Goal: Entertainment & Leisure: Consume media (video, audio)

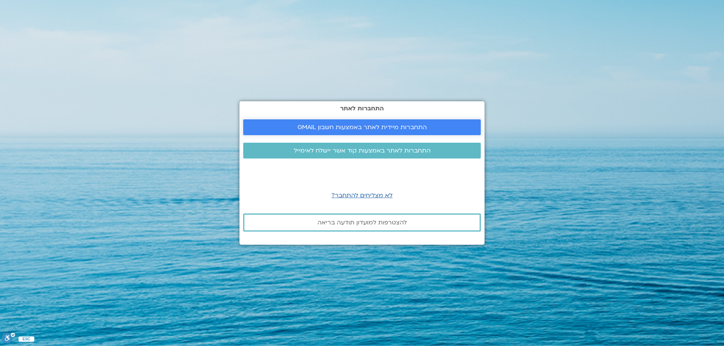
click at [310, 126] on span "התחברות מיידית לאתר באמצעות חשבון GMAIL" at bounding box center [361, 127] width 129 height 7
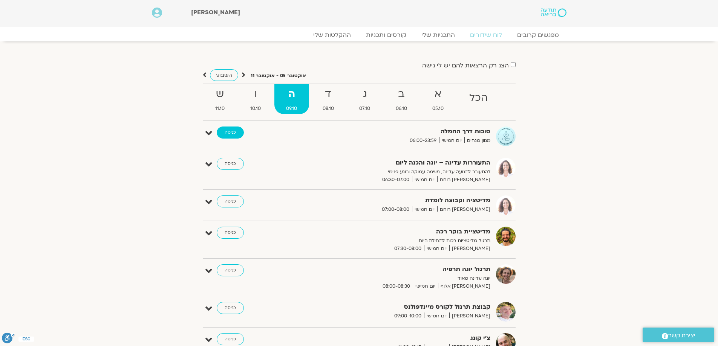
click at [236, 128] on link "כניסה" at bounding box center [230, 133] width 27 height 12
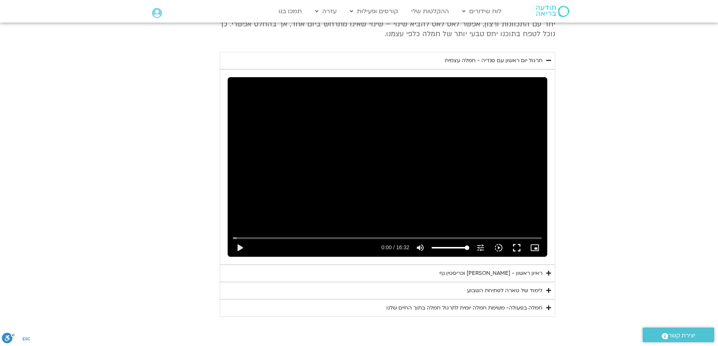
scroll to position [767, 0]
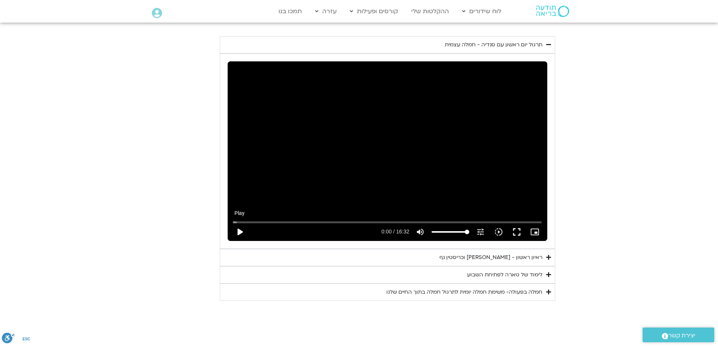
click at [236, 225] on button "play_arrow" at bounding box center [240, 232] width 18 height 18
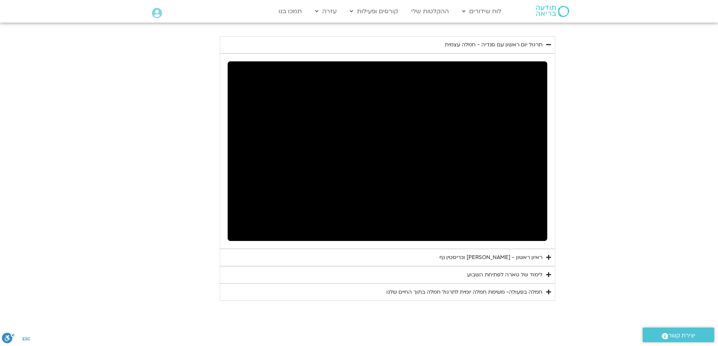
click at [548, 255] on icon "Accordion. Open links with Enter or Space, close with Escape, and navigate with…" at bounding box center [548, 258] width 5 height 6
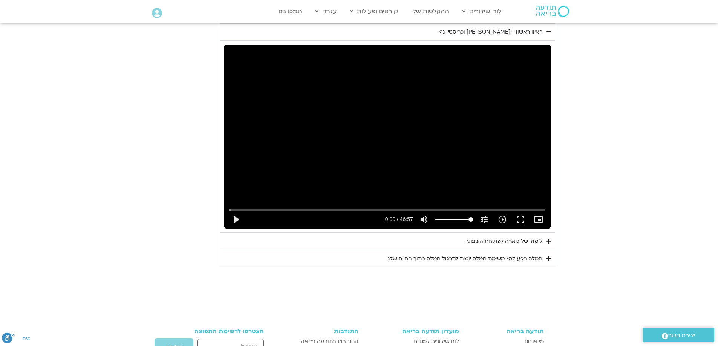
scroll to position [994, 0]
click at [549, 238] on icon "Accordion. Open links with Enter or Space, close with Escape, and navigate with…" at bounding box center [548, 241] width 5 height 6
click at [0, 0] on icon "Accordion. Open links with Enter or Space, close with Escape, and navigate with…" at bounding box center [0, 0] width 0 height 0
click at [549, 238] on icon "Accordion. Open links with Enter or Space, close with Escape, and navigate with…" at bounding box center [548, 241] width 5 height 6
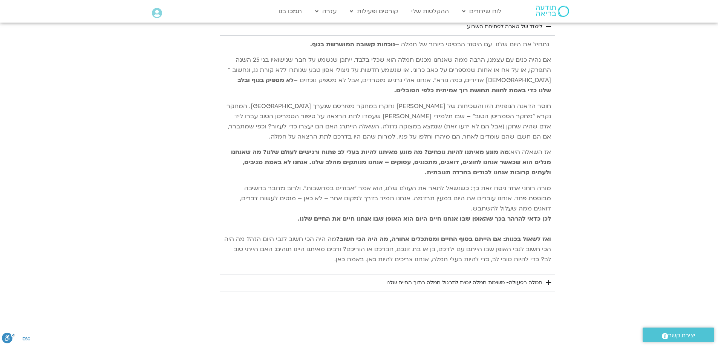
scroll to position [1220, 0]
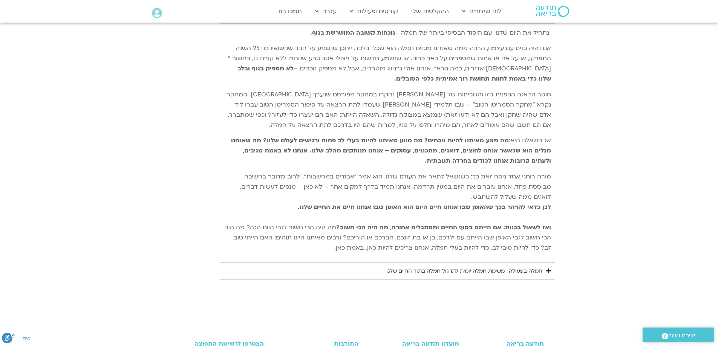
click at [549, 268] on icon "Accordion. Open links with Enter or Space, close with Escape, and navigate with…" at bounding box center [548, 271] width 5 height 6
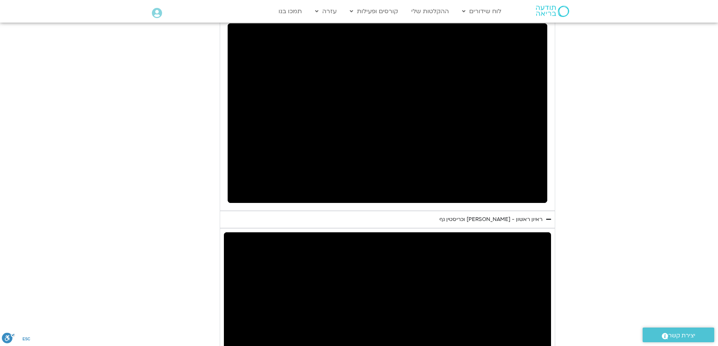
scroll to position [805, 0]
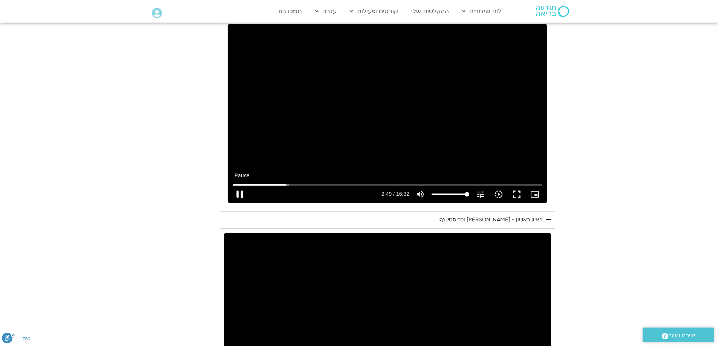
click at [238, 188] on button "pause" at bounding box center [240, 194] width 18 height 18
click at [238, 185] on button "play_arrow" at bounding box center [240, 194] width 18 height 18
click at [278, 182] on input "Seek" at bounding box center [387, 184] width 309 height 5
click at [237, 187] on button "pause" at bounding box center [240, 194] width 18 height 18
click at [240, 185] on button "play_arrow" at bounding box center [240, 194] width 18 height 18
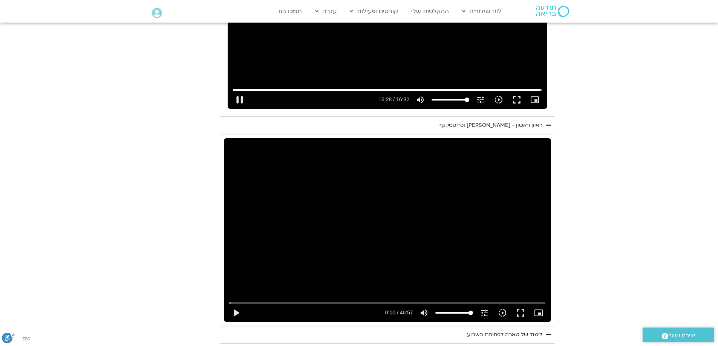
scroll to position [918, 0]
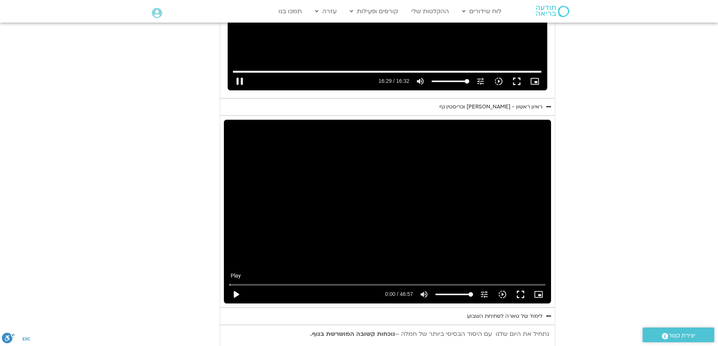
type input "989.878873"
click at [235, 286] on button "play_arrow" at bounding box center [236, 295] width 18 height 18
type input "0.015245"
type input "990.140484"
type input "0.196745"
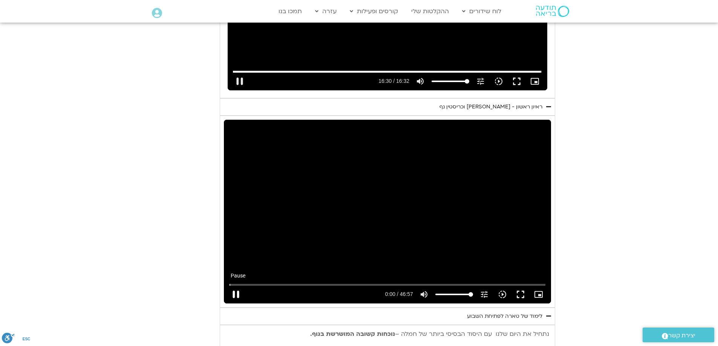
type input "990.266125"
type input "0.346893"
type input "990.391448"
type input "0.479824"
type input "990.517842"
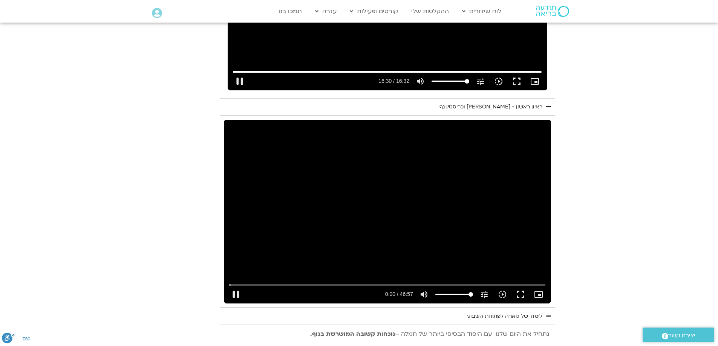
type input "0.530668"
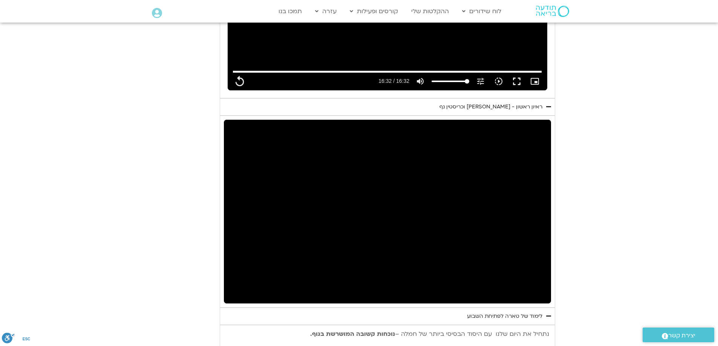
type input "992.52"
type input "18.209313"
type input "992.52"
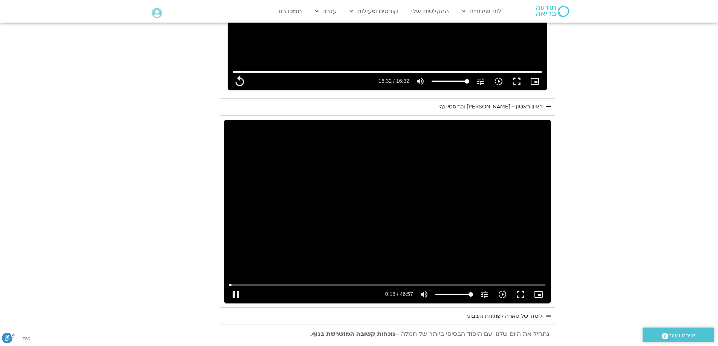
type input "18.292015"
type input "992.52"
type input "18.425212"
type input "992.52"
type input "18.553777"
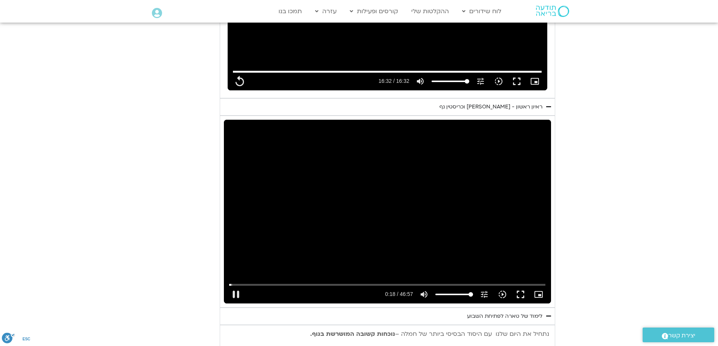
type input "992.52"
type input "18.693083"
type input "992.52"
type input "18.825845"
type input "992.52"
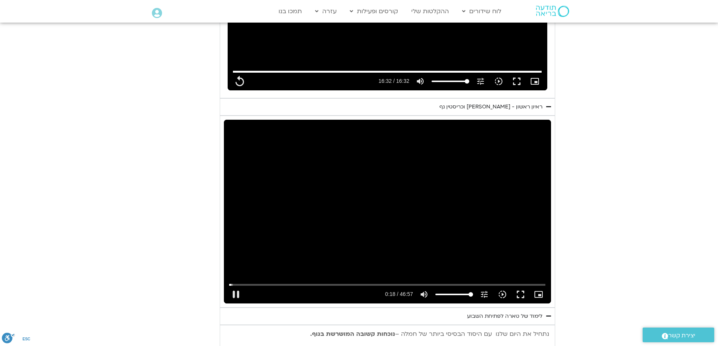
type input "19.008695"
type input "992.52"
type input "19.083367"
type input "992.52"
type input "19.222188"
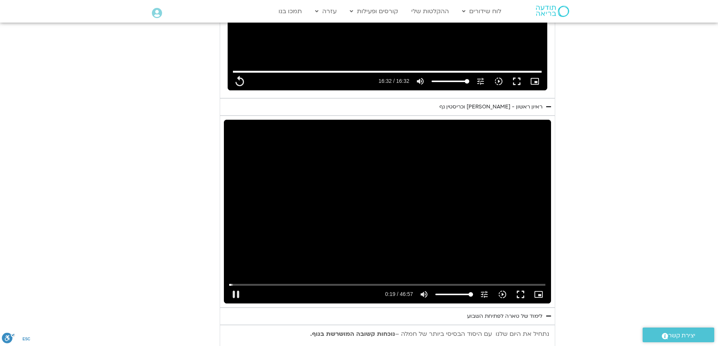
type input "992.52"
type input "19.360798"
type input "992.52"
type input "19.508821"
type input "992.52"
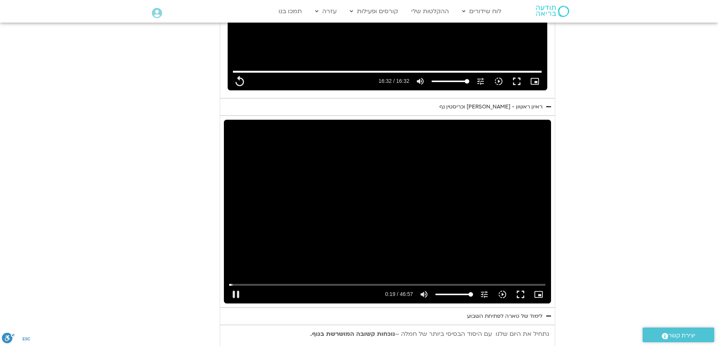
type input "19.642224"
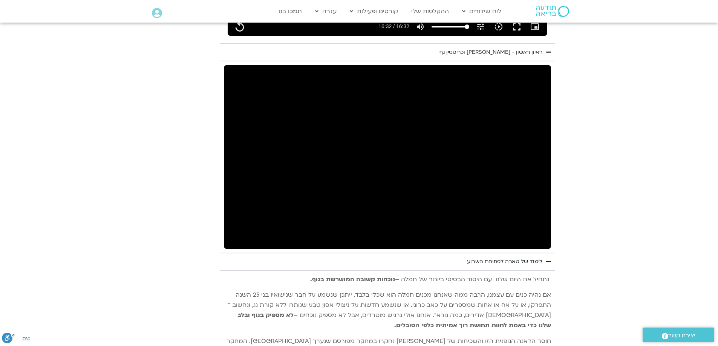
scroll to position [994, 0]
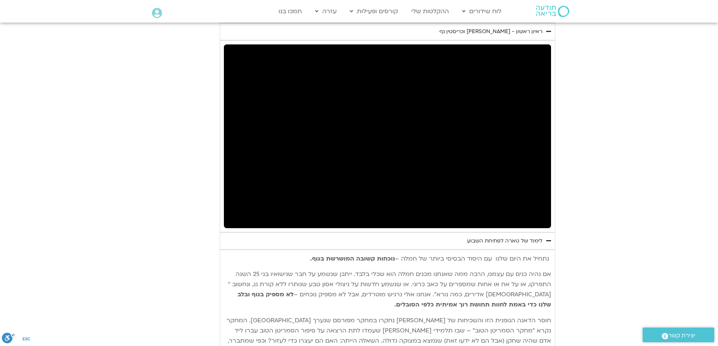
type input "992.52"
